Goal: Transaction & Acquisition: Subscribe to service/newsletter

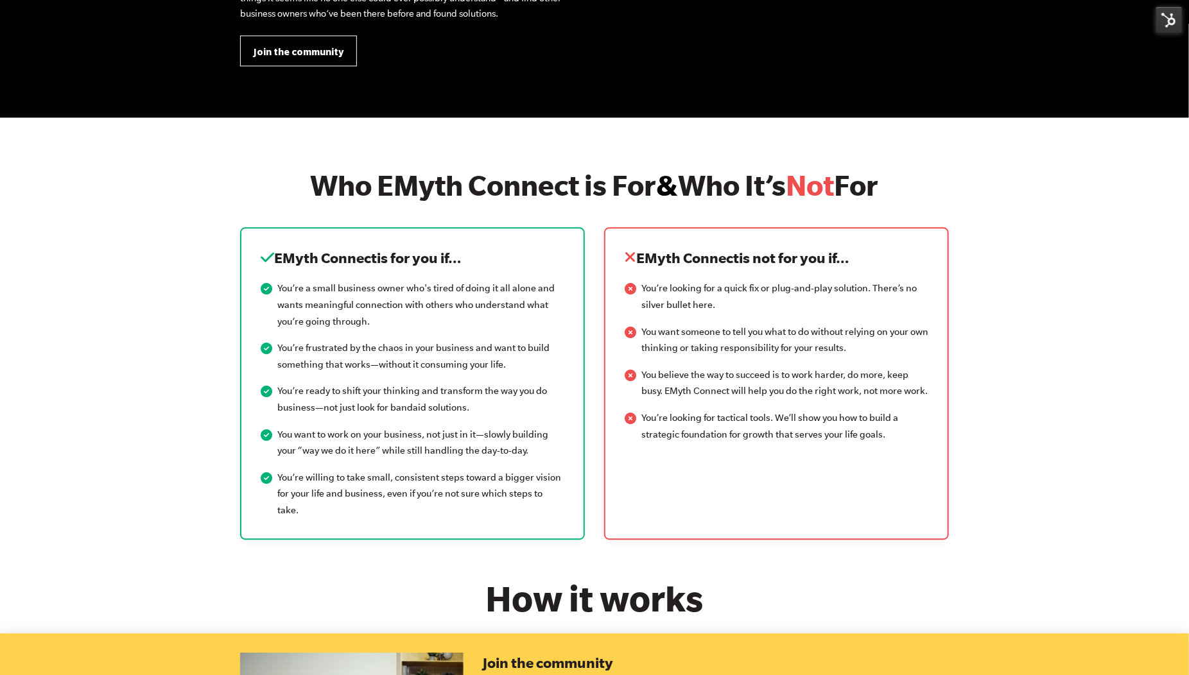
scroll to position [1448, 0]
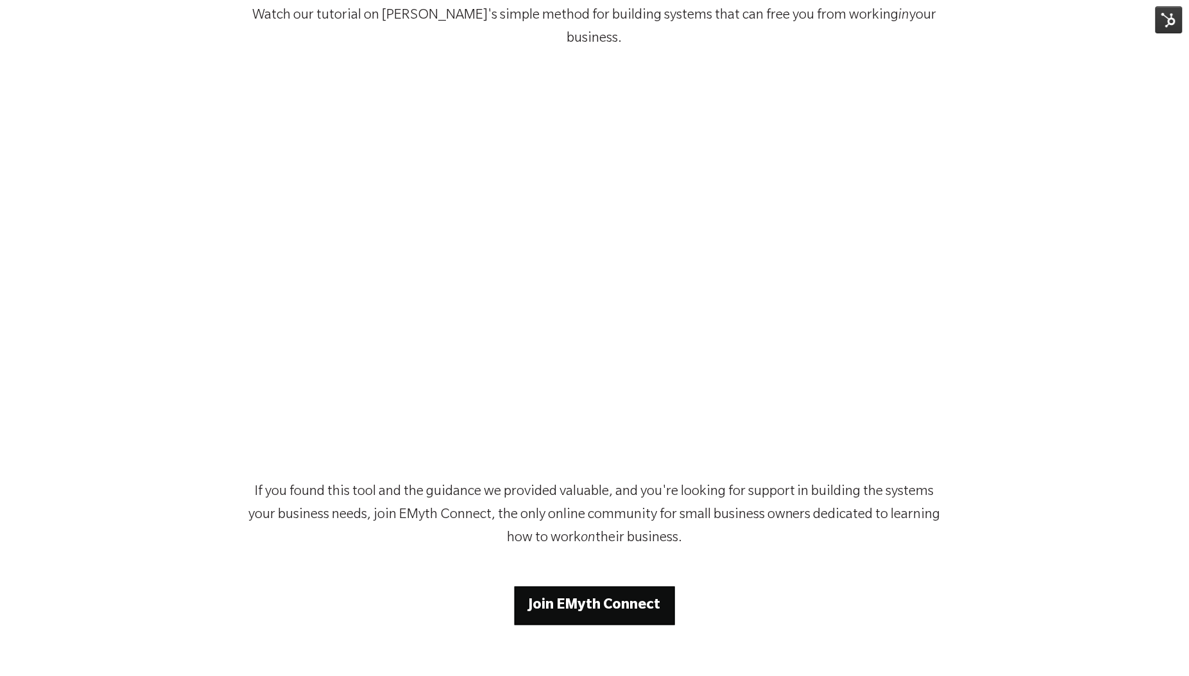
scroll to position [175, 0]
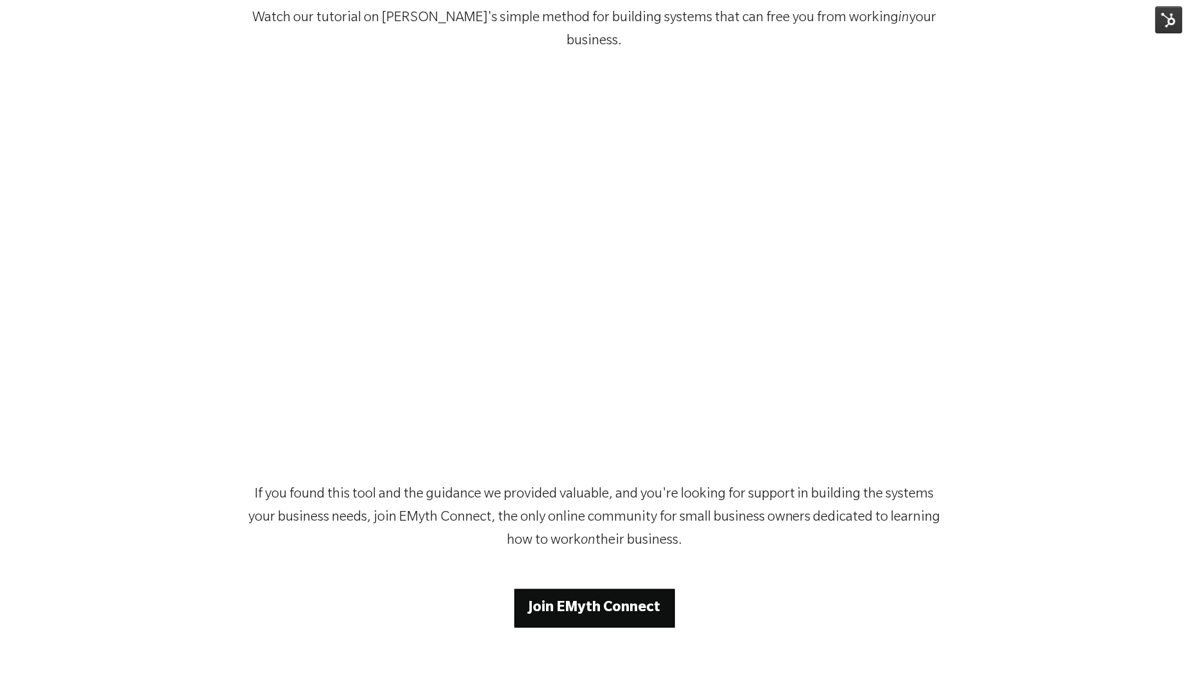
click at [597, 601] on strong "Join EMyth Connect" at bounding box center [595, 608] width 132 height 15
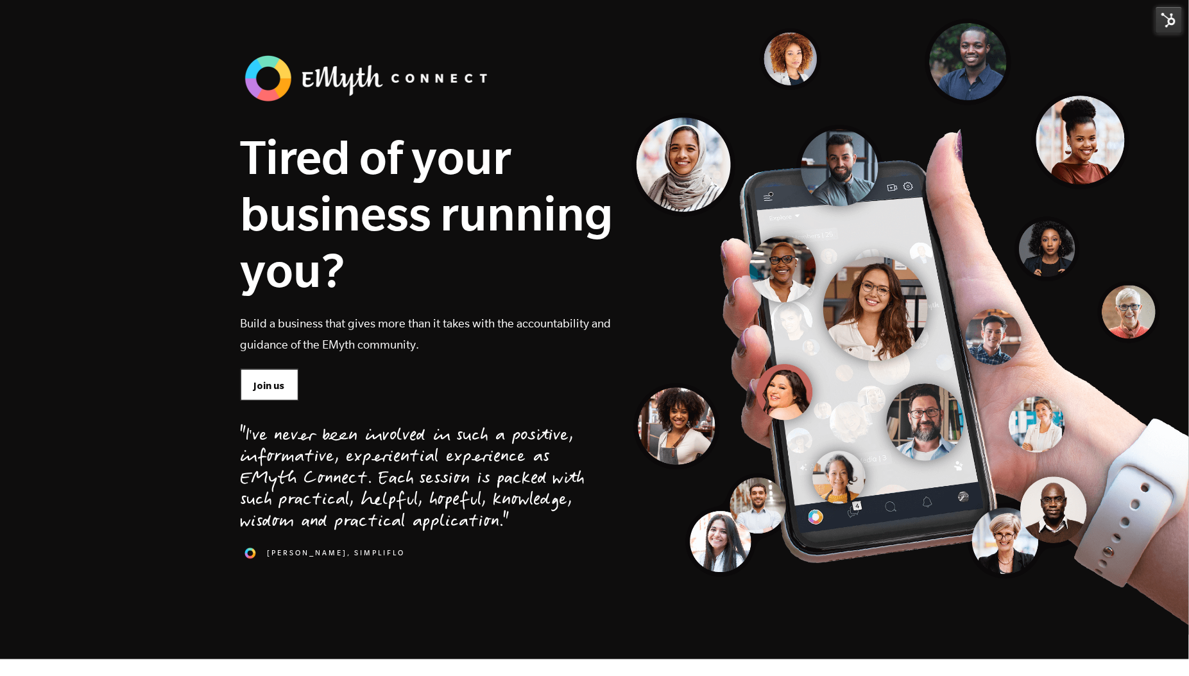
scroll to position [33, 0]
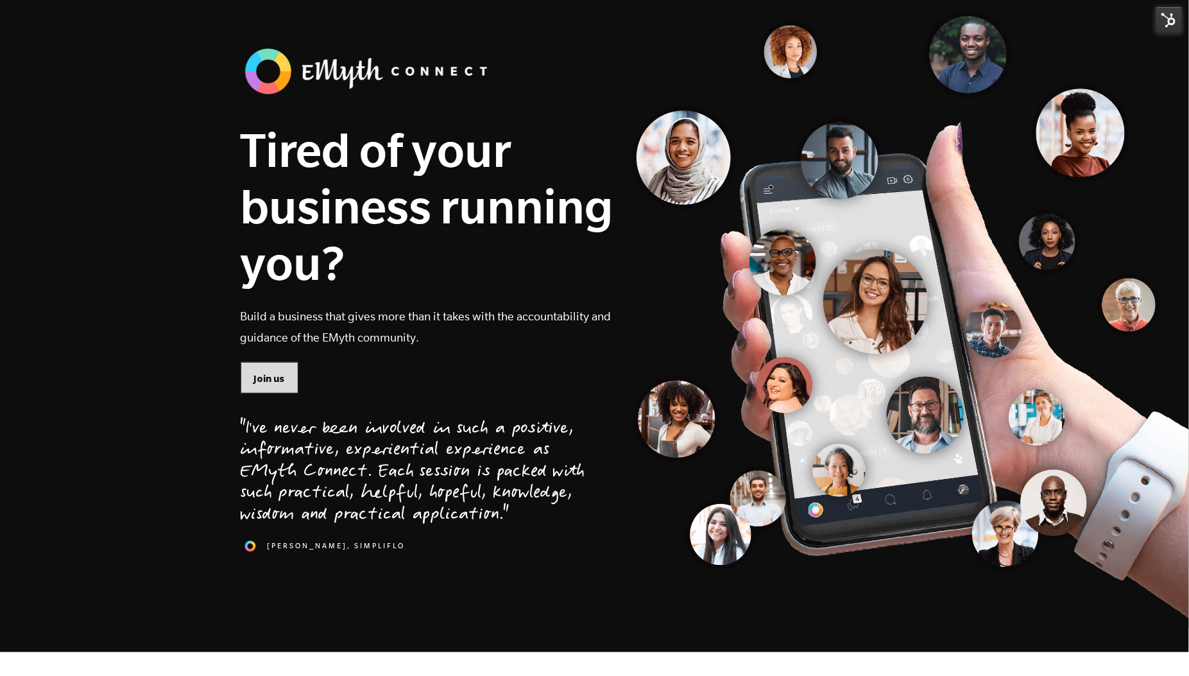
click at [267, 373] on span "Join us" at bounding box center [269, 379] width 31 height 14
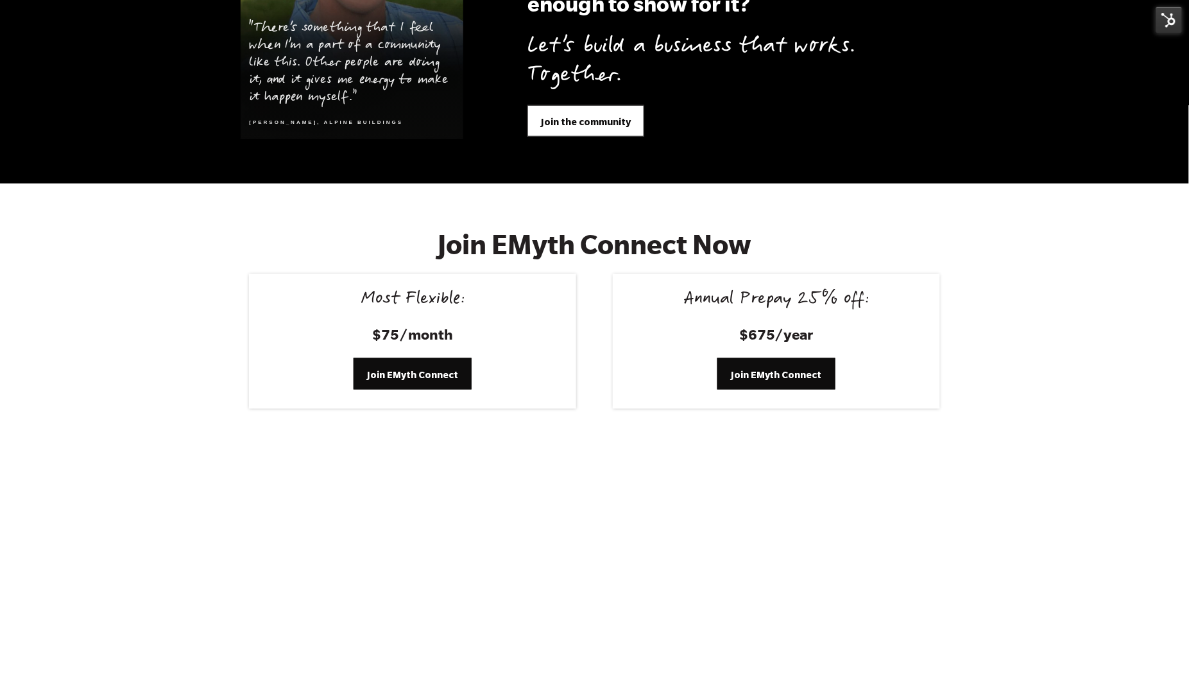
scroll to position [5281, 0]
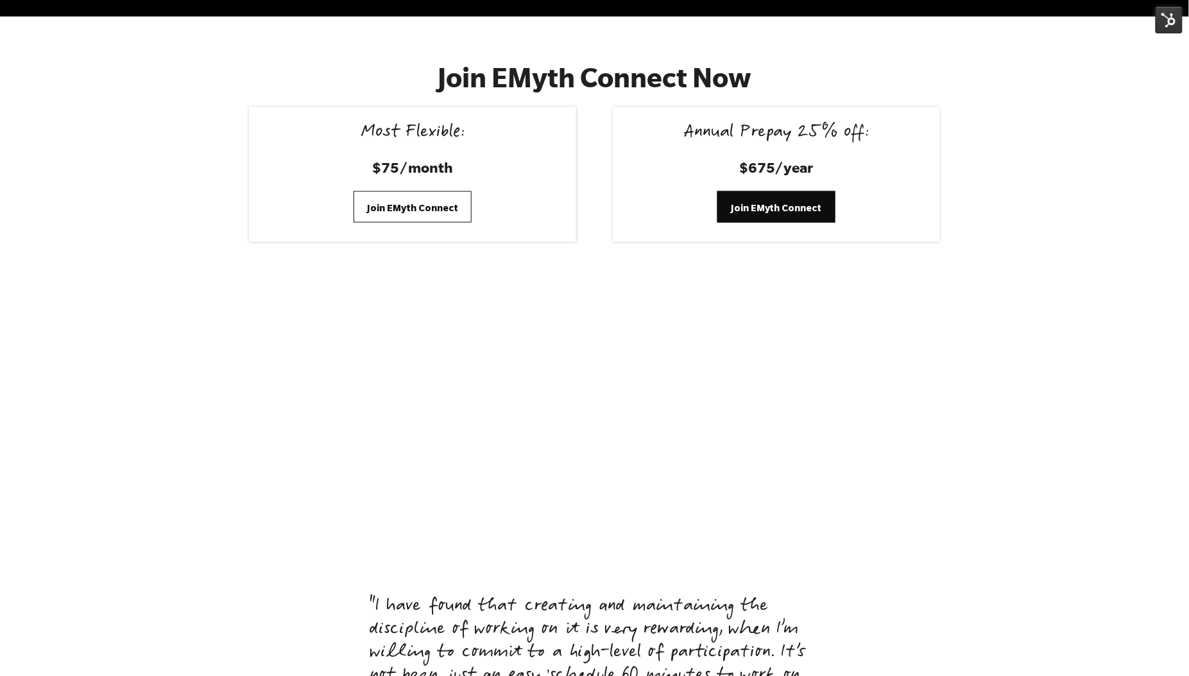
click at [409, 201] on span "Join EMyth Connect" at bounding box center [412, 208] width 91 height 14
click at [967, 133] on section "Join EMyth Connect Now Most Flexible: $75/month Join EMyth Connect Annual Prepa…" at bounding box center [594, 152] width 1189 height 270
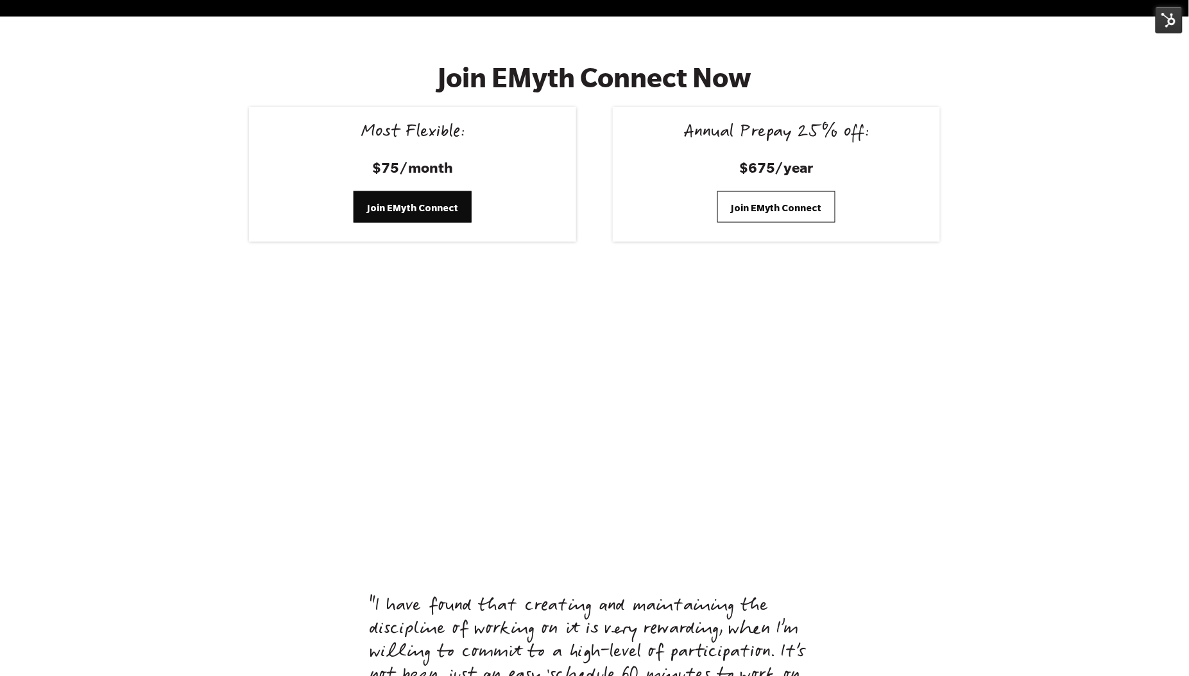
click at [812, 191] on link "Join EMyth Connect" at bounding box center [777, 206] width 118 height 31
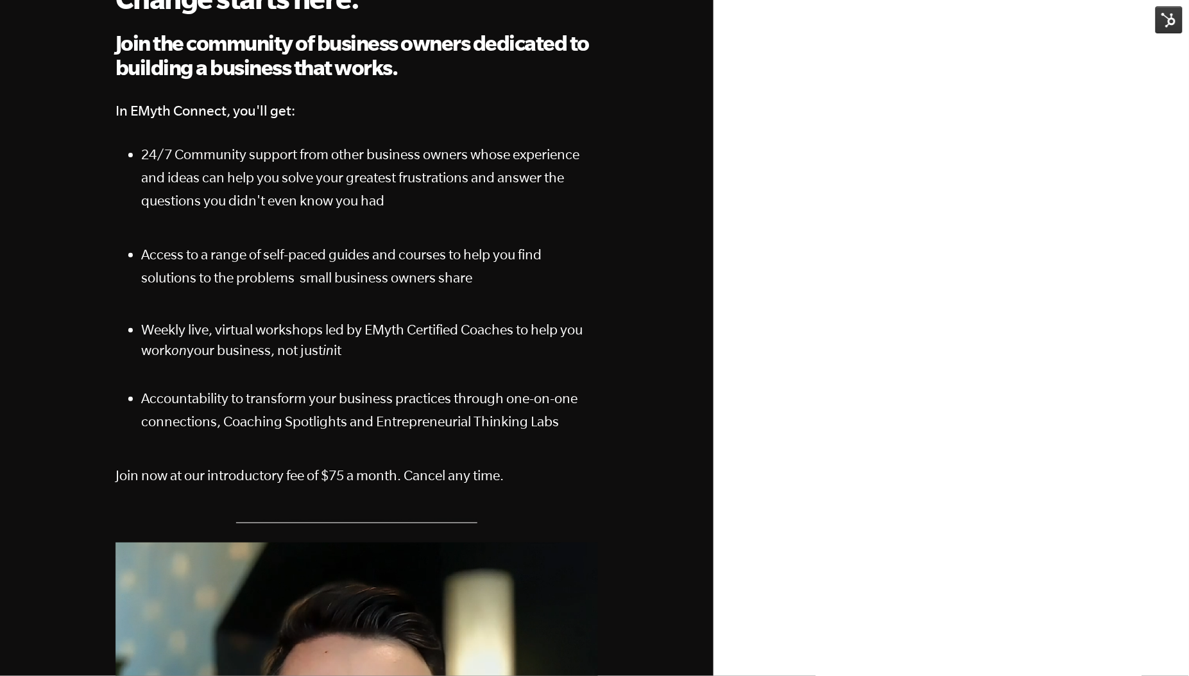
scroll to position [175, 0]
